Goal: Information Seeking & Learning: Learn about a topic

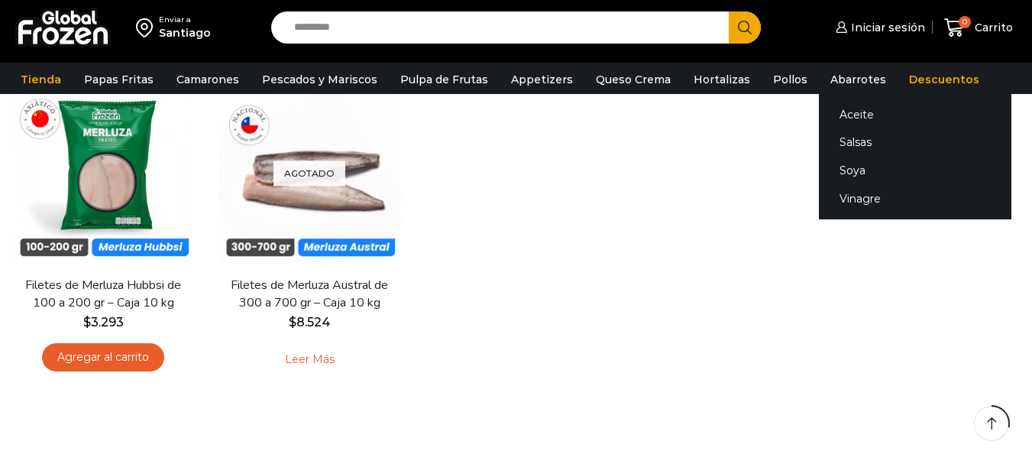
scroll to position [153, 0]
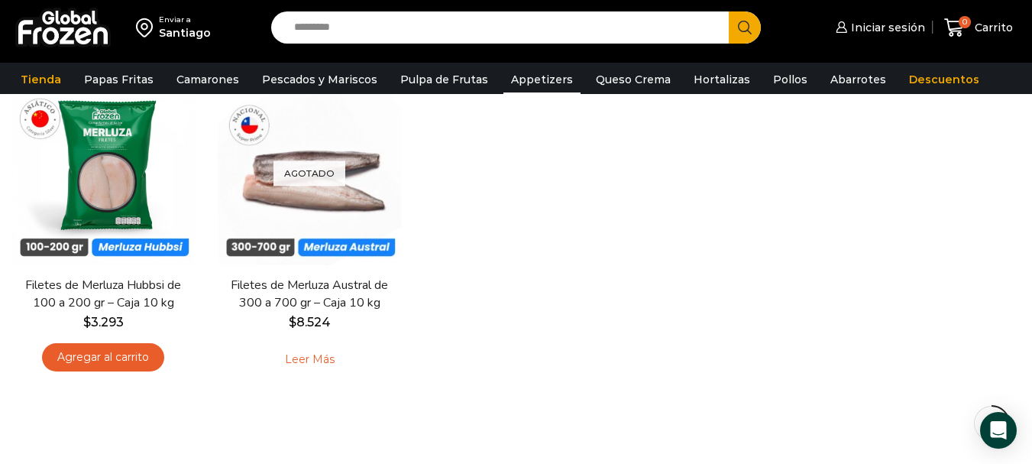
click at [545, 79] on link "Appetizers" at bounding box center [542, 79] width 77 height 29
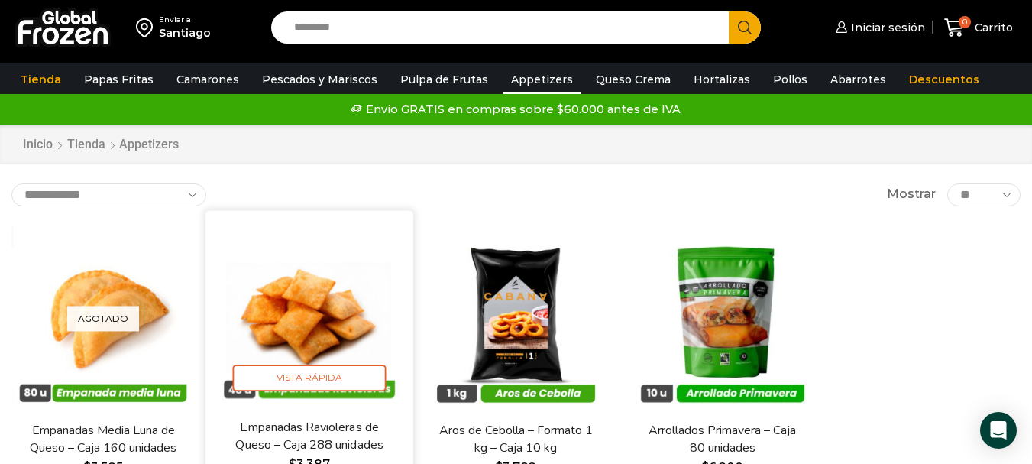
click at [303, 321] on img at bounding box center [309, 314] width 185 height 185
click at [371, 380] on span "Vista Rápida" at bounding box center [310, 378] width 154 height 27
